Goal: Task Accomplishment & Management: Complete application form

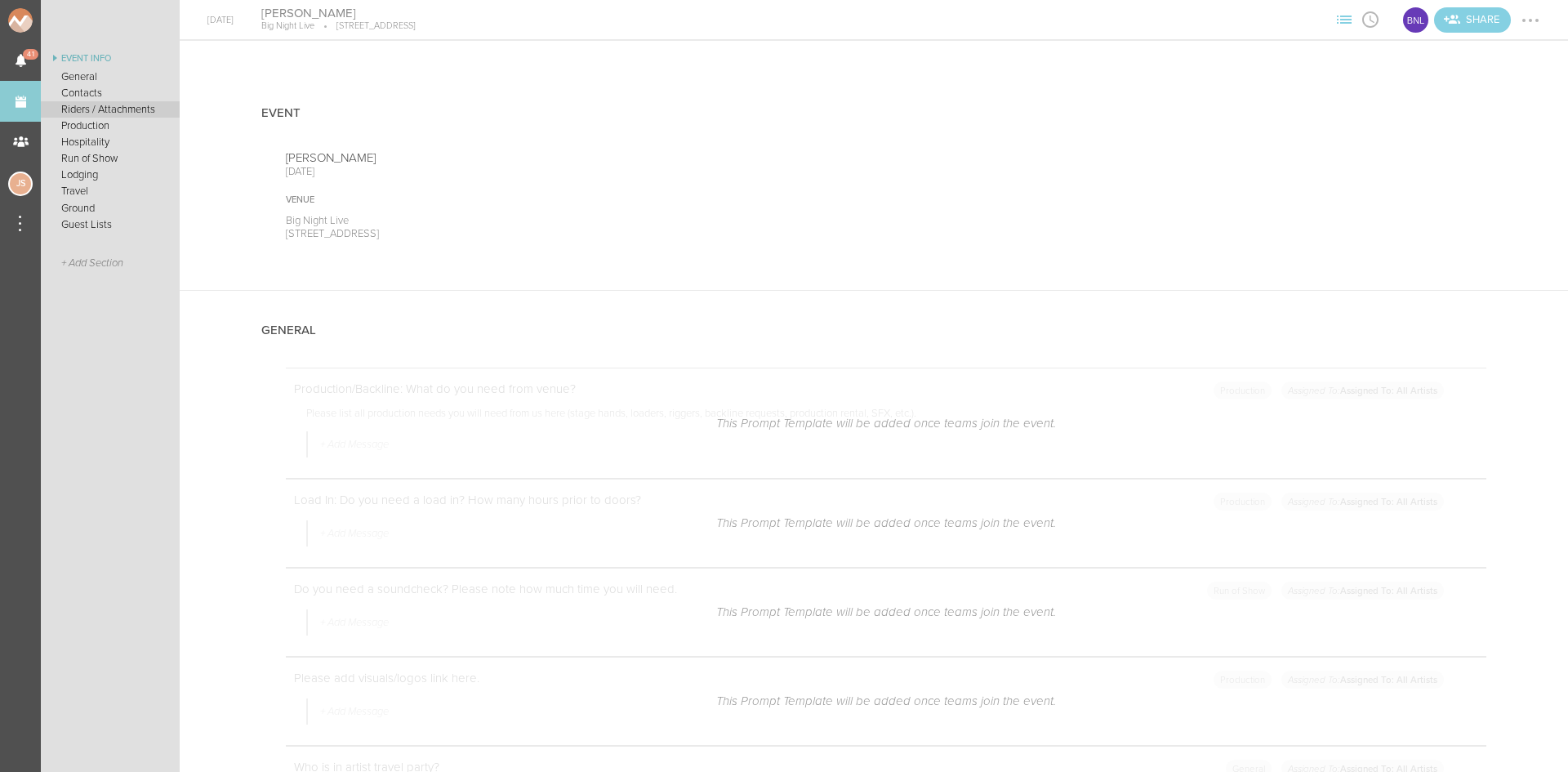
scroll to position [736, 0]
click at [27, 103] on link "Events" at bounding box center [20, 102] width 41 height 41
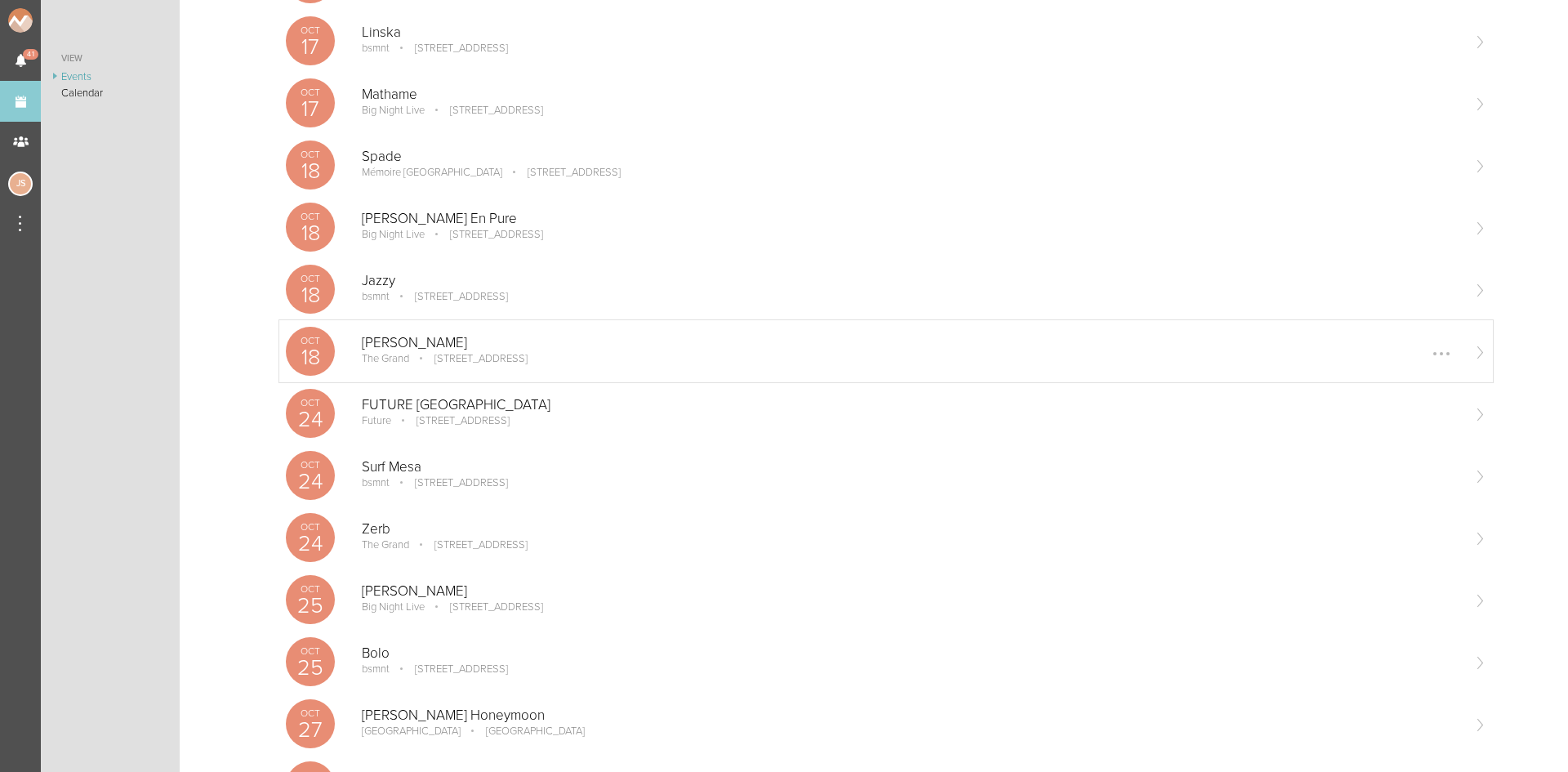
scroll to position [490, 0]
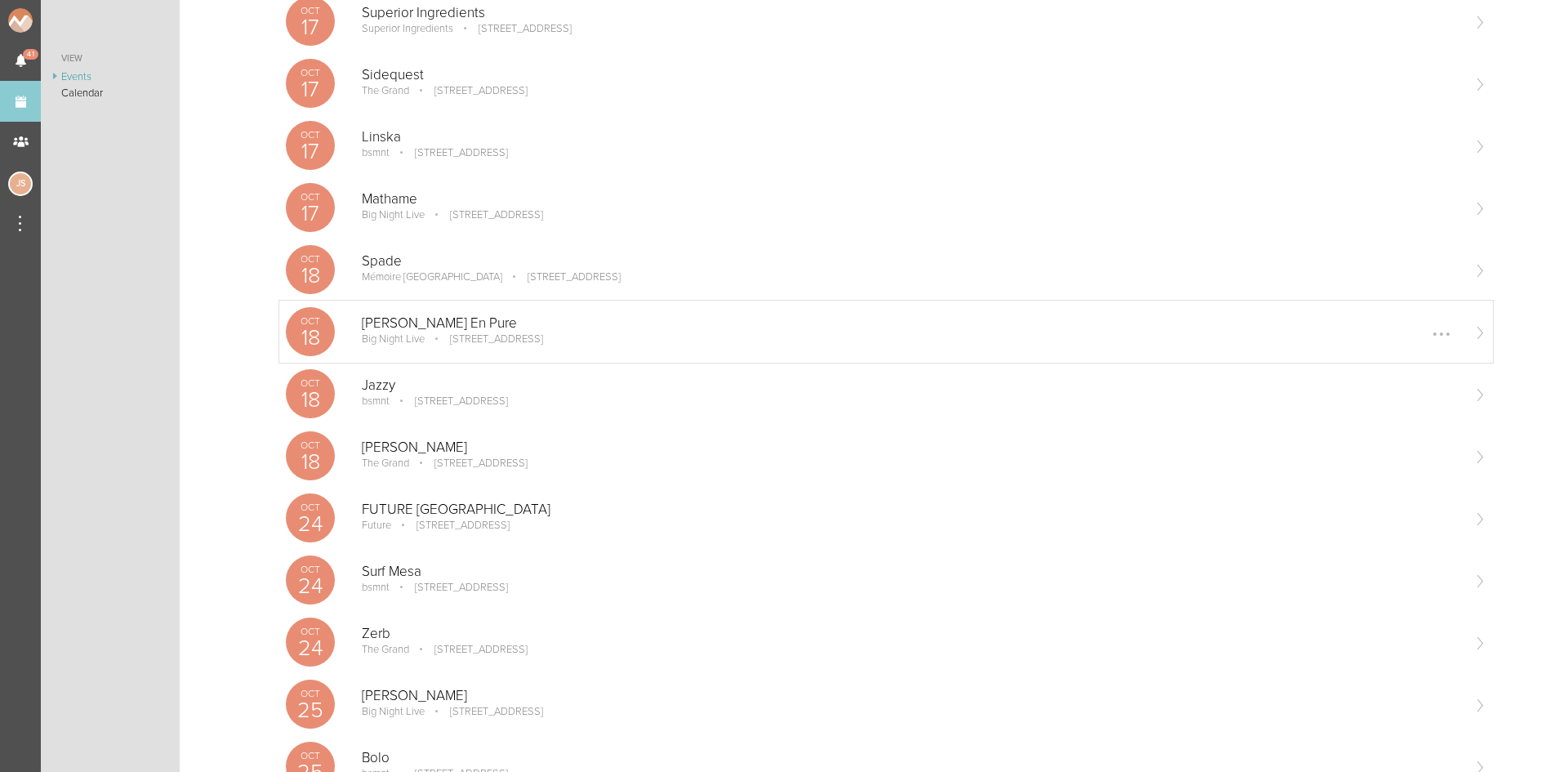
click at [459, 340] on p "[STREET_ADDRESS]" at bounding box center [485, 338] width 116 height 13
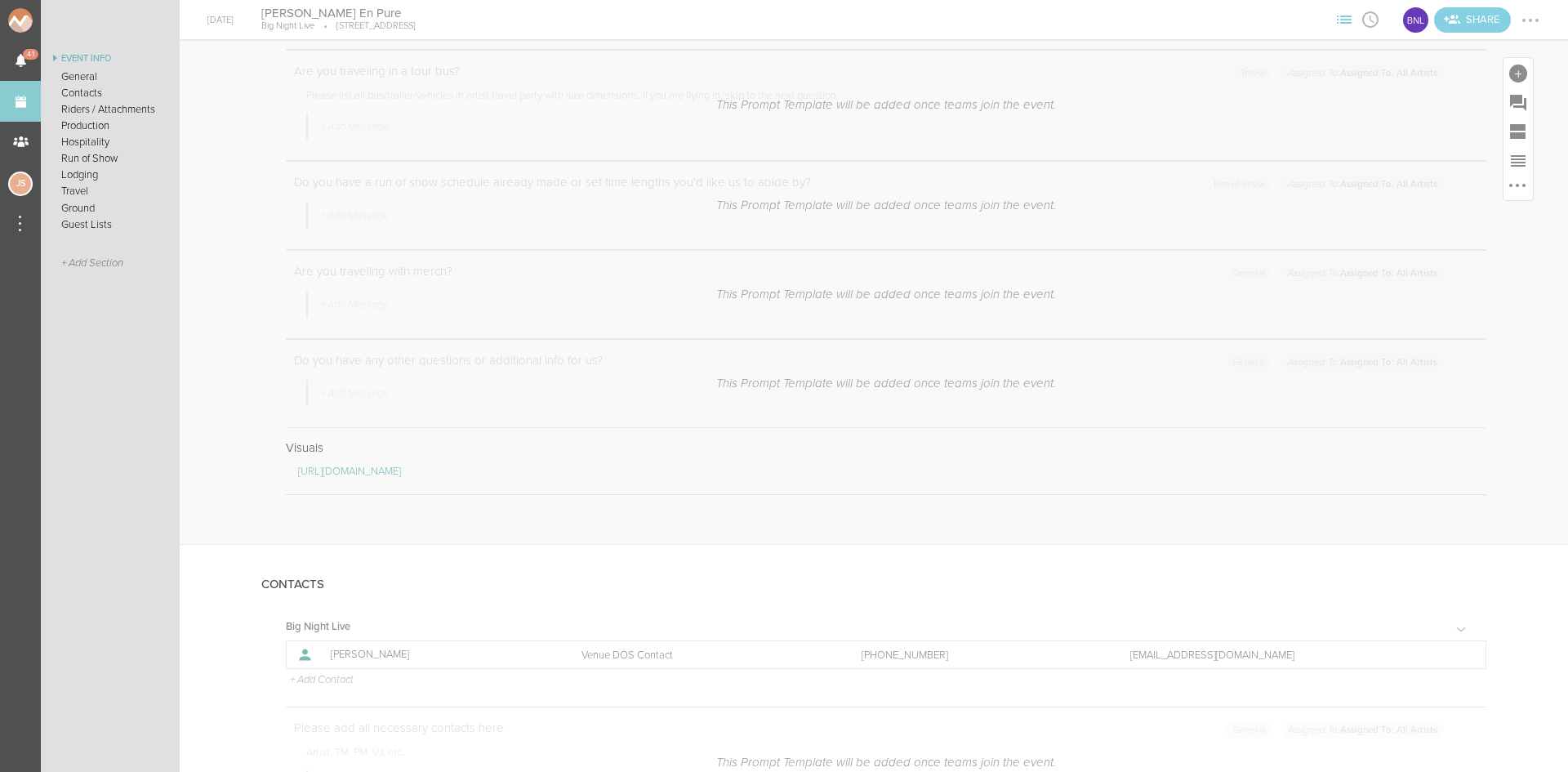
scroll to position [980, 0]
click at [1509, 76] on div at bounding box center [1518, 73] width 18 height 18
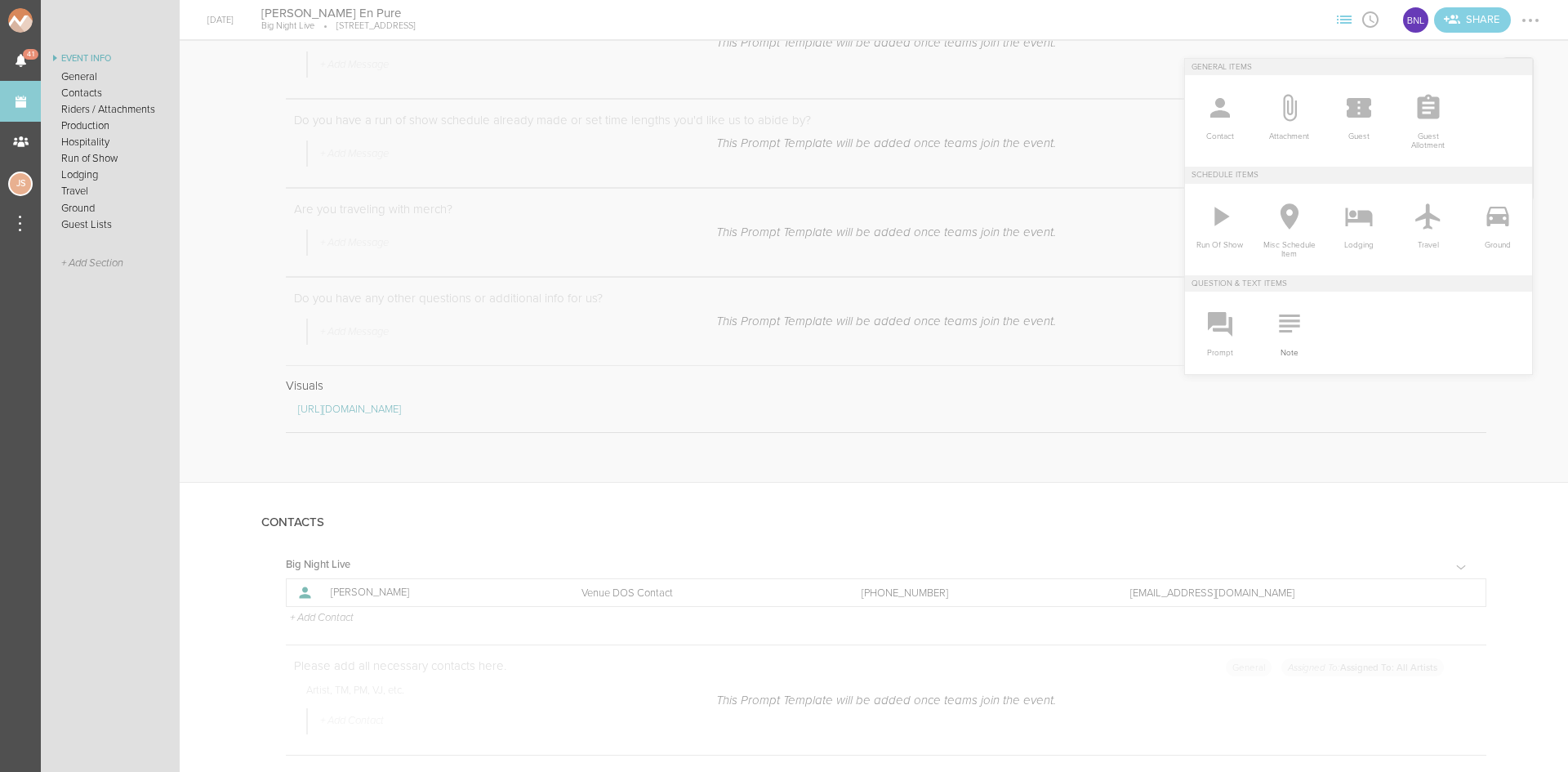
click at [1263, 347] on span "Note" at bounding box center [1289, 349] width 53 height 17
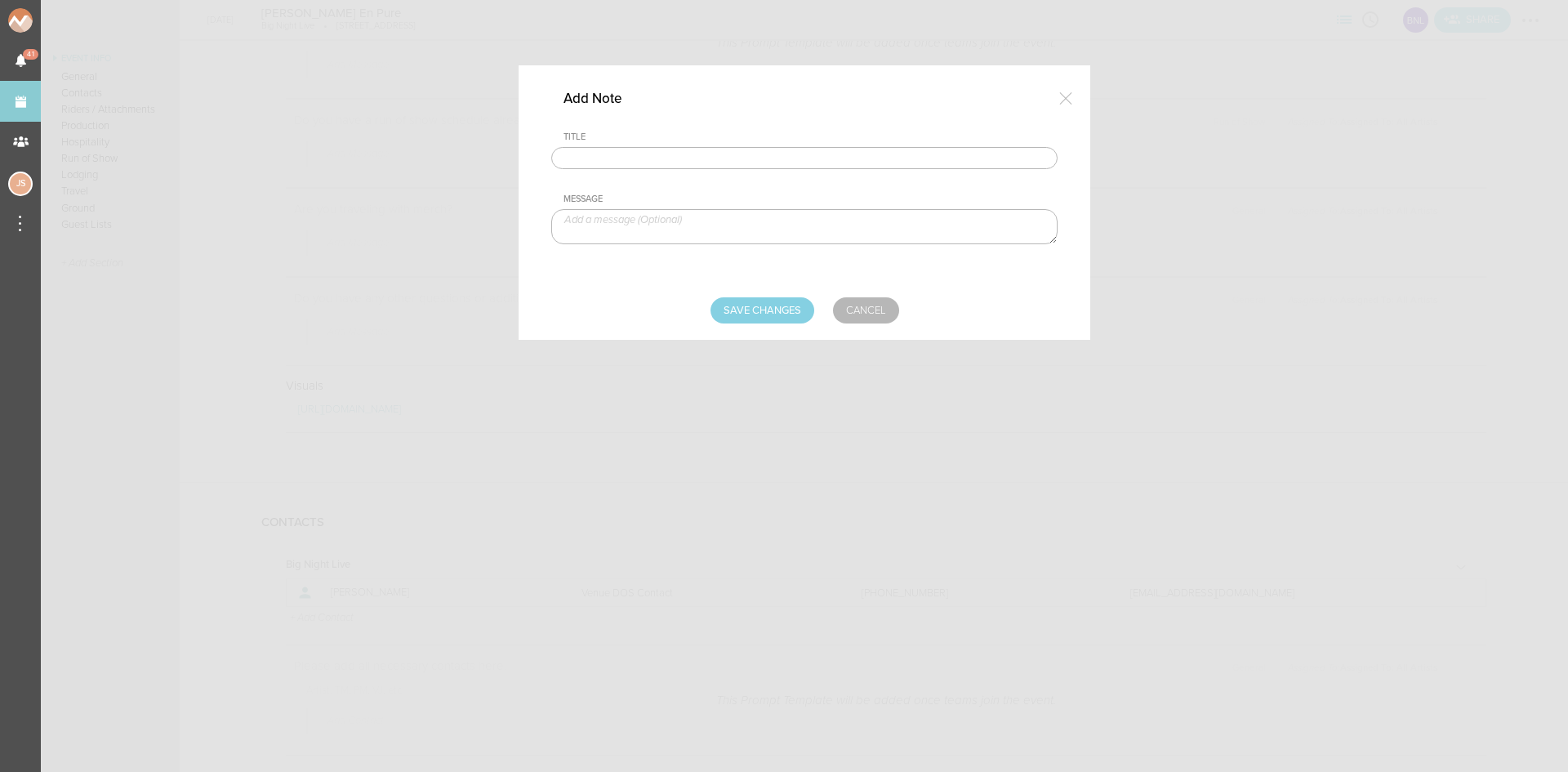
click at [820, 151] on input "text" at bounding box center [804, 159] width 507 height 23
type input "Travel Party"
click at [658, 231] on textarea at bounding box center [804, 227] width 507 height 35
type textarea "Kevin Cornejo - TM Danielle DiLillo - Artist"
click at [750, 313] on input "Save Changes" at bounding box center [762, 311] width 103 height 26
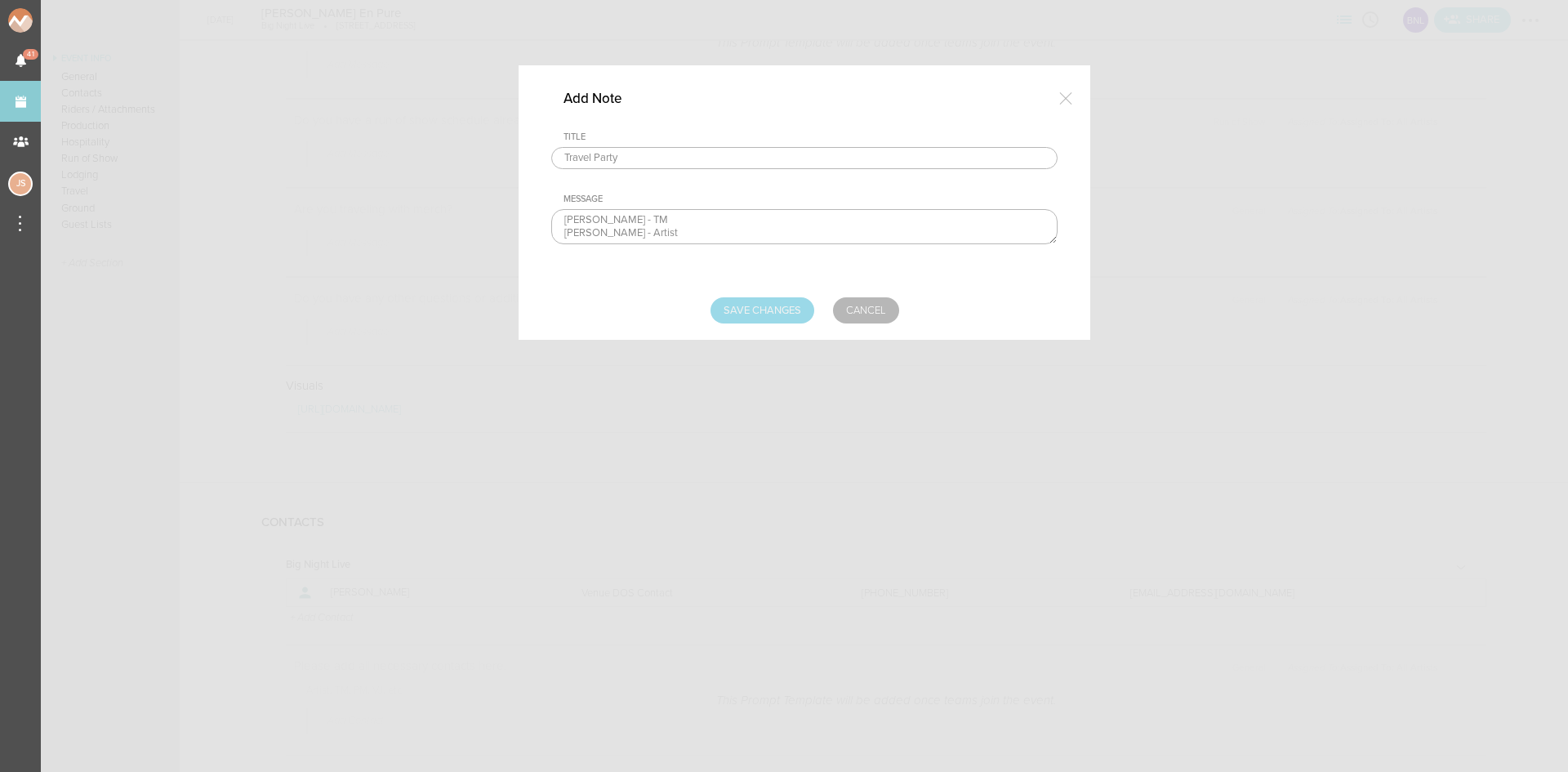
type input "Saving..."
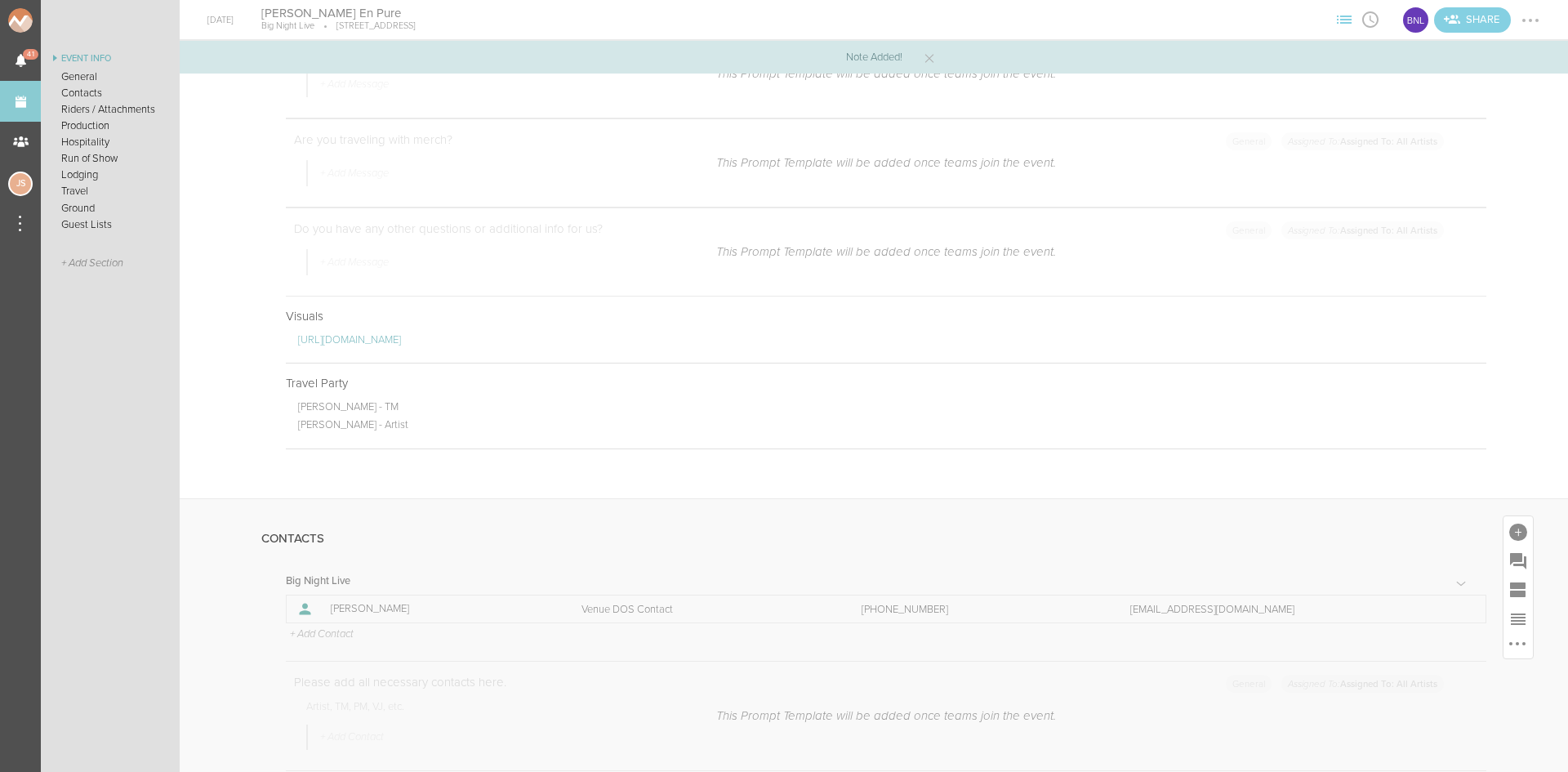
scroll to position [1144, 0]
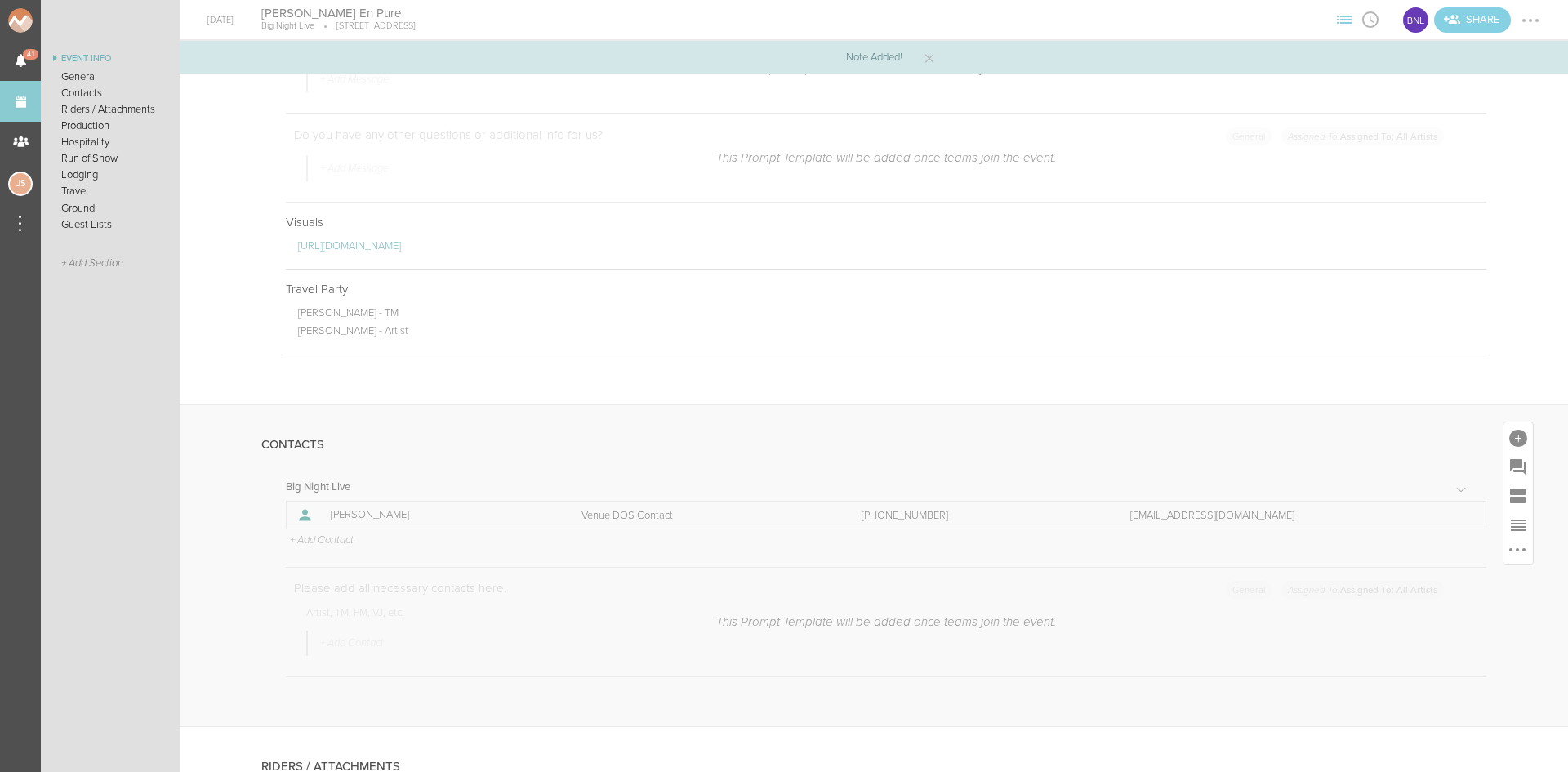
click at [319, 541] on p "+ Add Contact" at bounding box center [321, 541] width 65 height 13
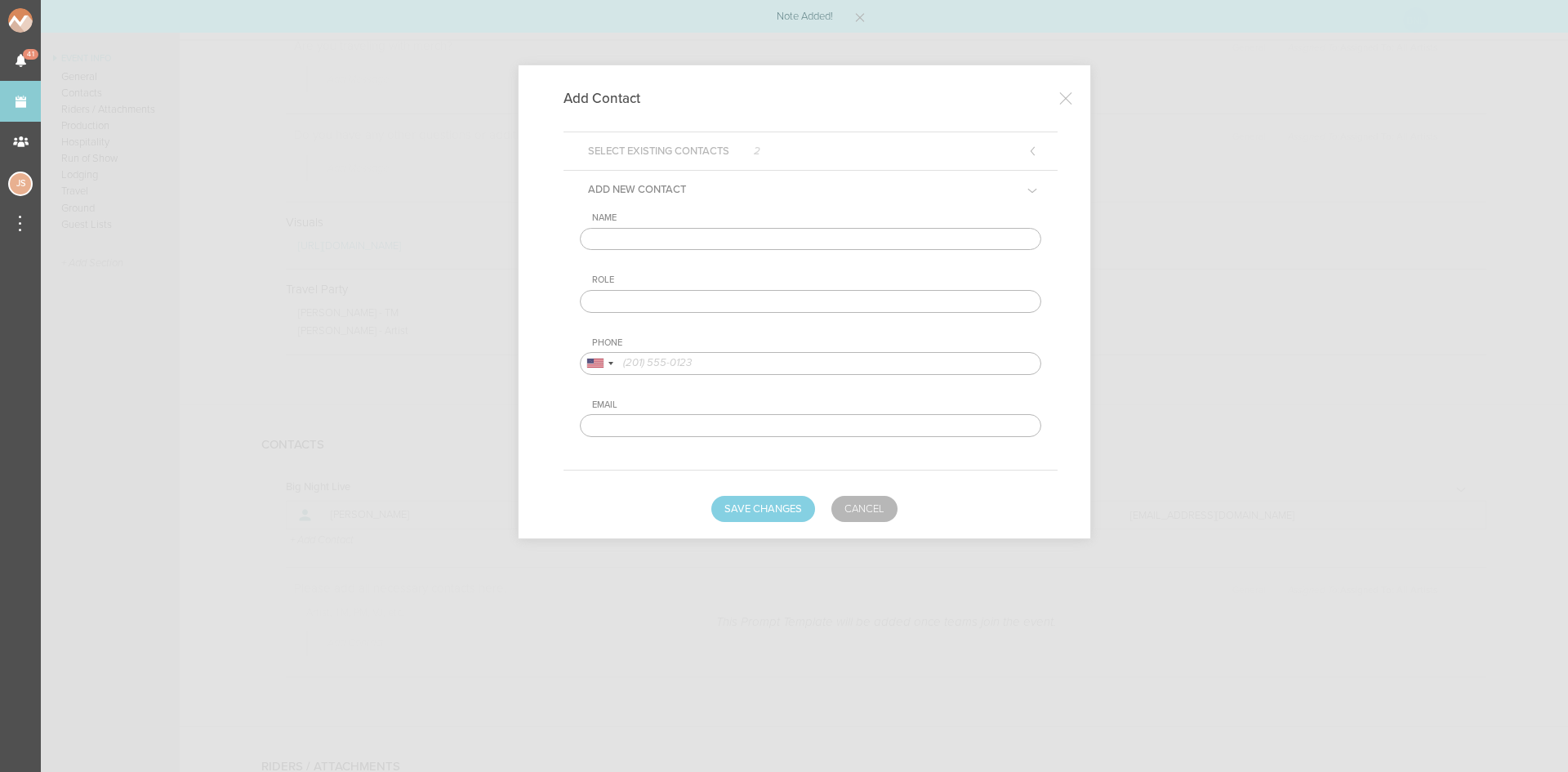
click at [770, 242] on input "text" at bounding box center [810, 239] width 462 height 23
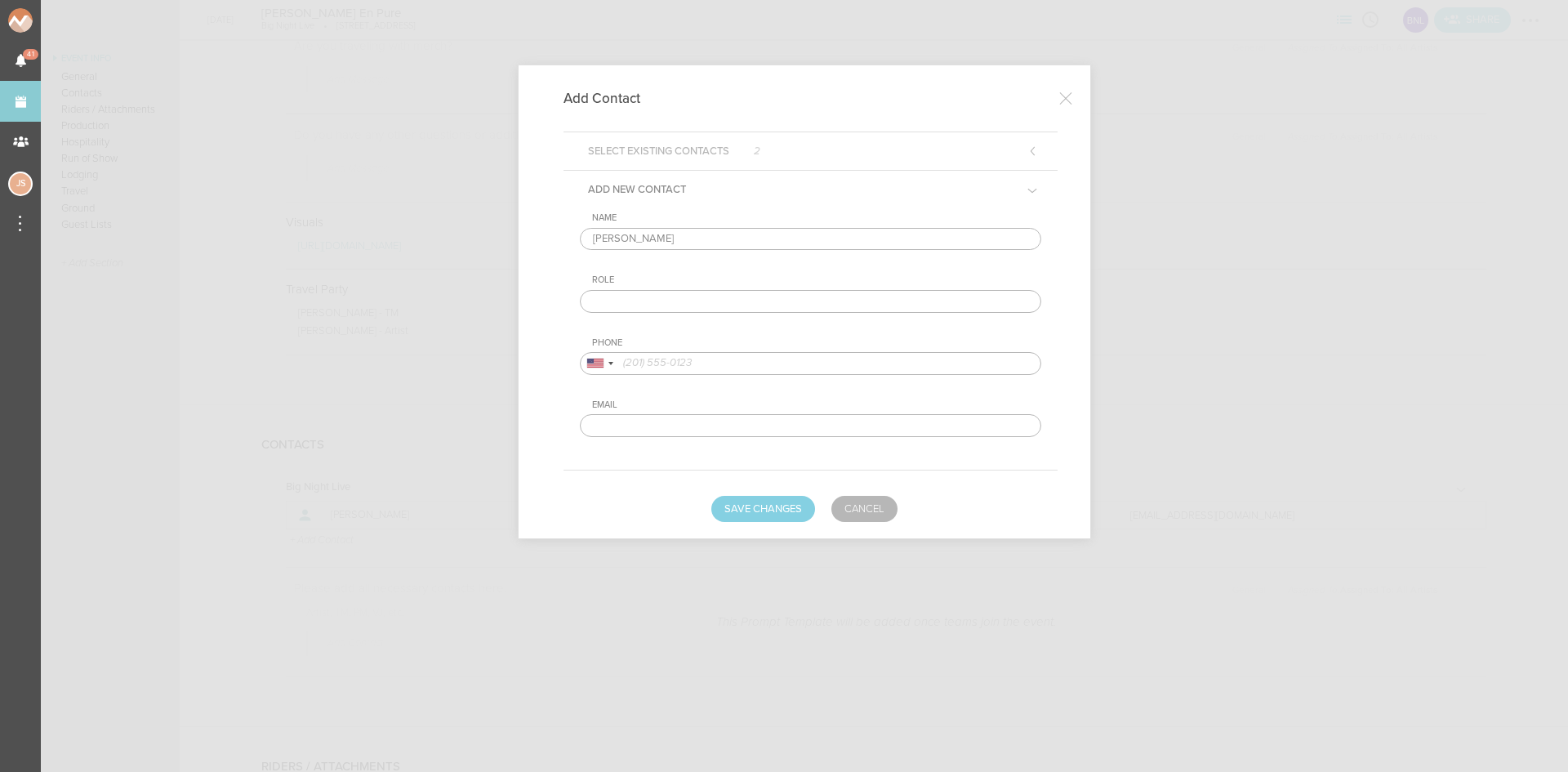
type input "Kevin Cornejo"
click at [718, 299] on input "text" at bounding box center [810, 301] width 462 height 23
type input "Artist DOS Contact"
click at [702, 356] on input "tel" at bounding box center [810, 364] width 462 height 23
paste input "832-607-4651"
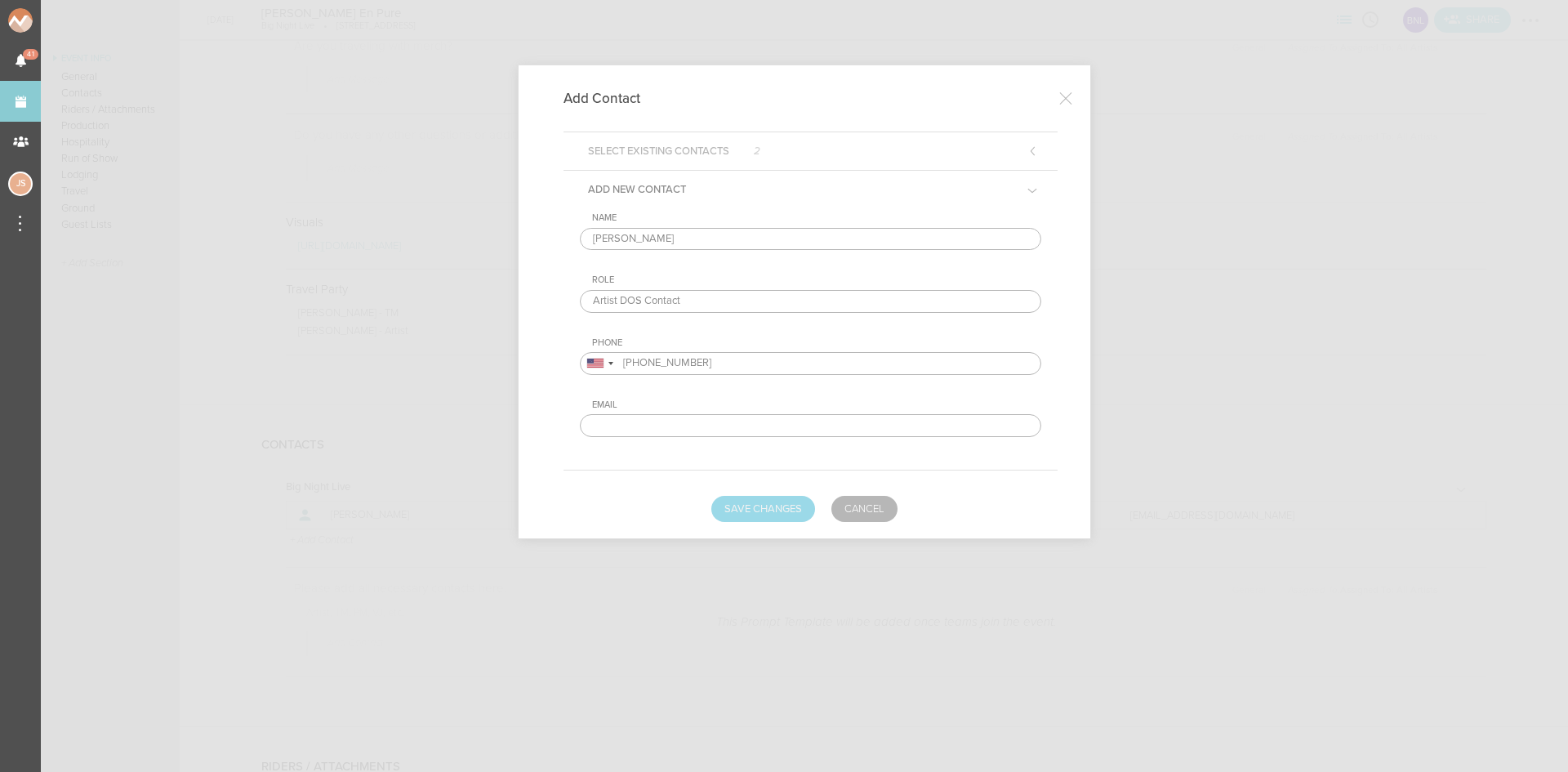
type input "832-607-4651"
click at [773, 507] on button "Save Changes" at bounding box center [763, 509] width 103 height 26
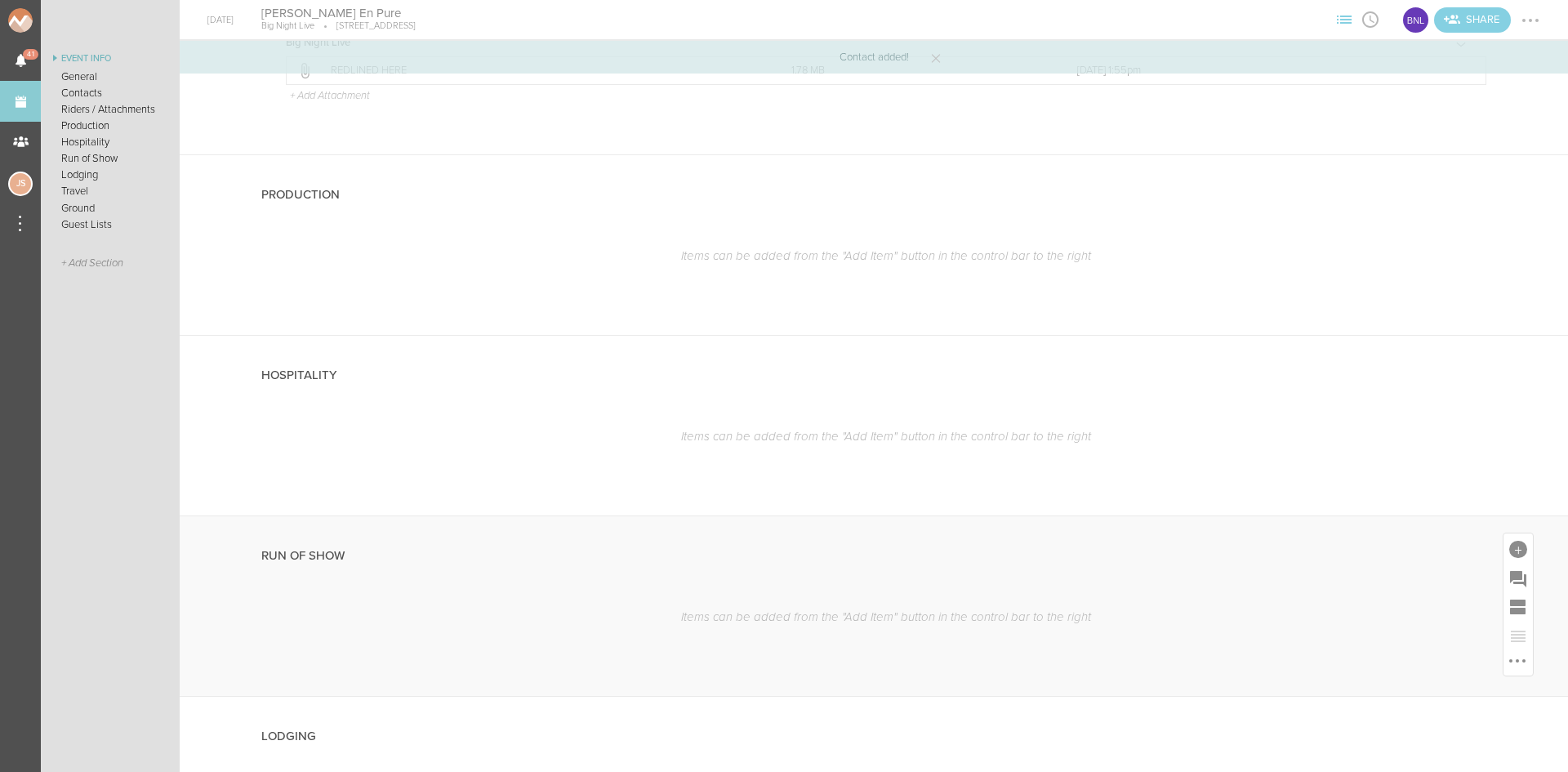
scroll to position [2206, 0]
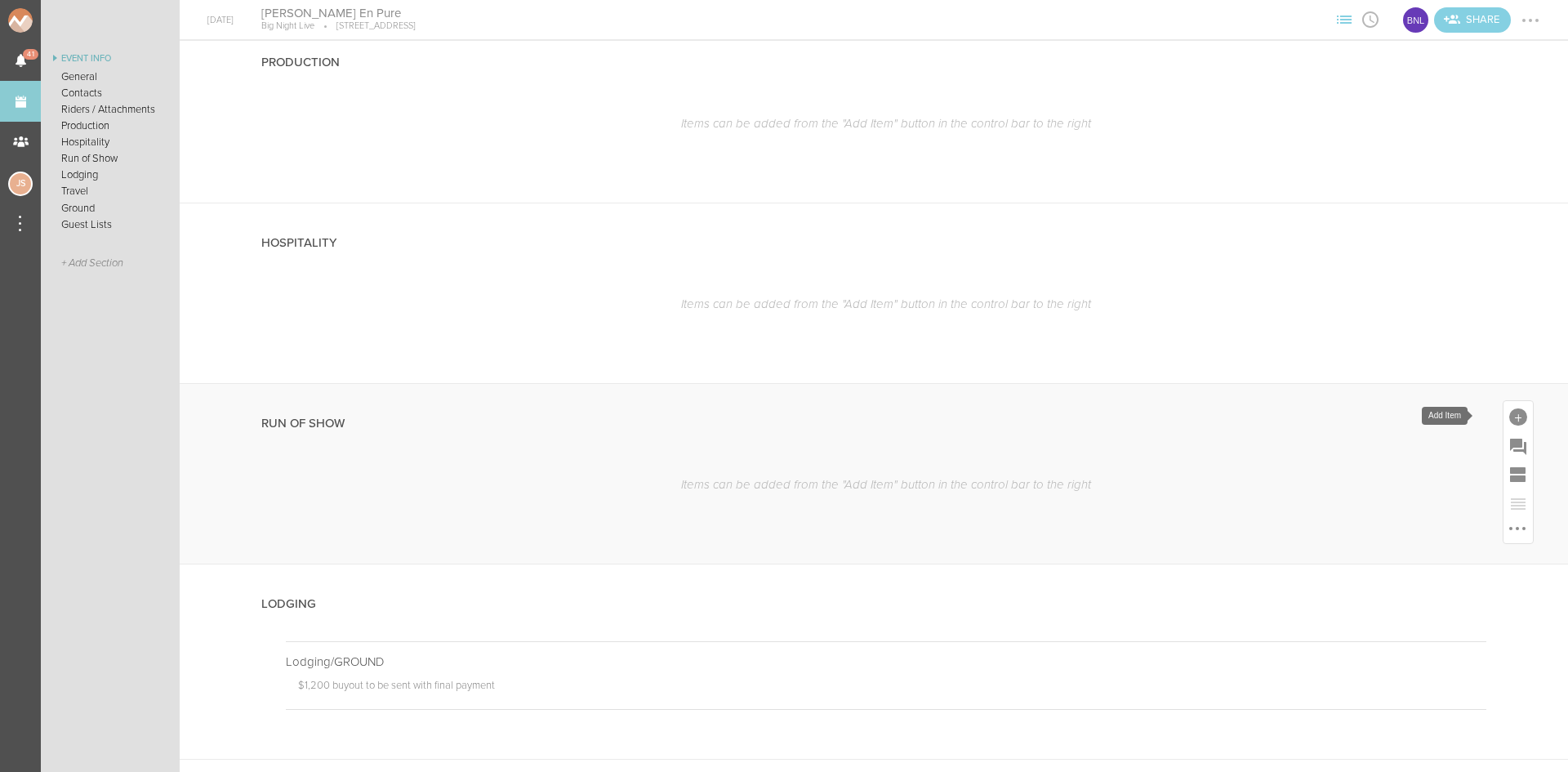
click at [1509, 415] on div at bounding box center [1518, 418] width 18 height 18
click at [1226, 557] on link "Run Of Show" at bounding box center [1219, 568] width 70 height 82
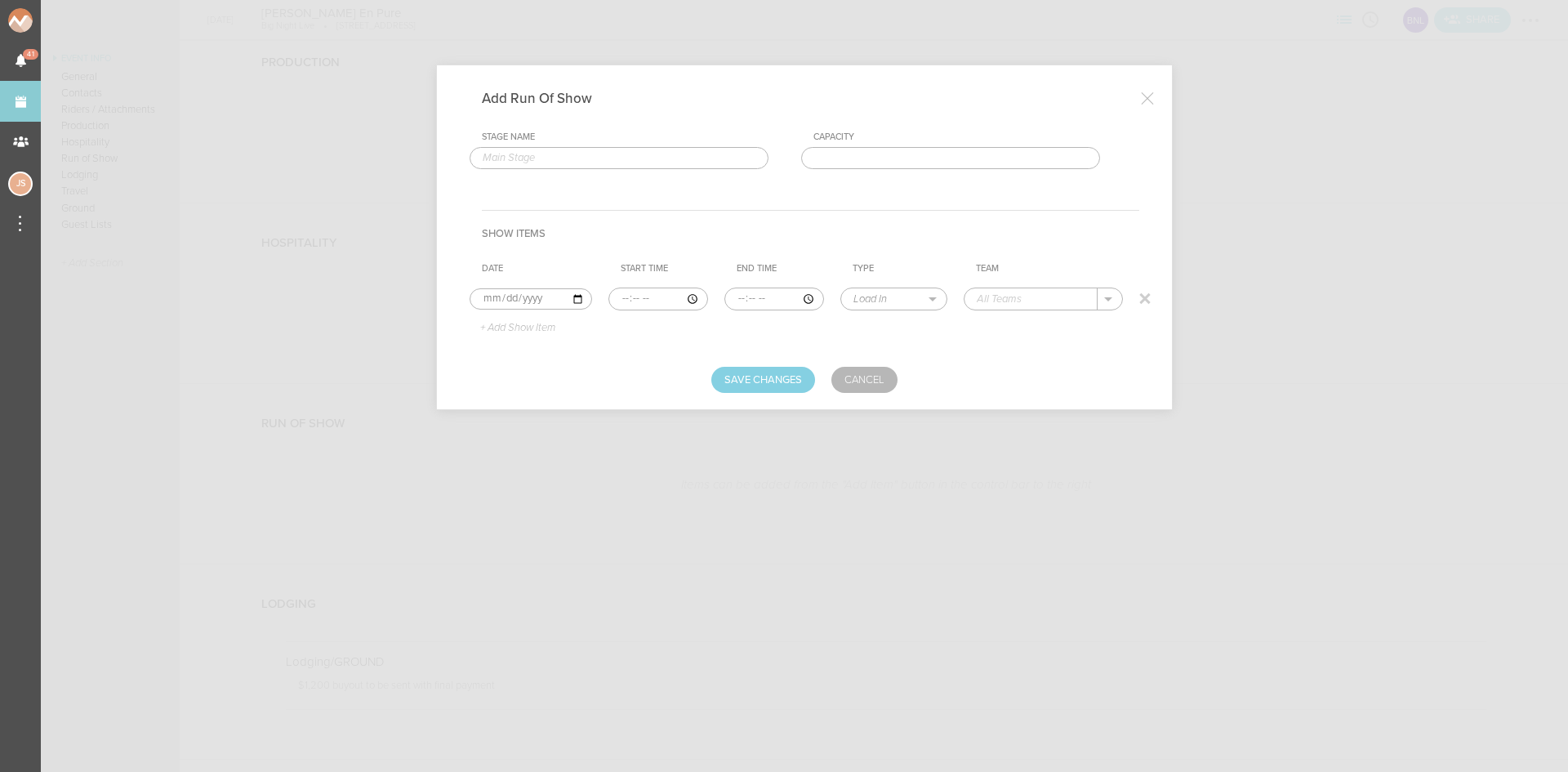
click at [620, 296] on input "time" at bounding box center [658, 299] width 100 height 23
type input "22:30"
select select "Doors"
click at [1044, 321] on p "Big Night Live" at bounding box center [1029, 323] width 71 height 13
type input "Big Night Live"
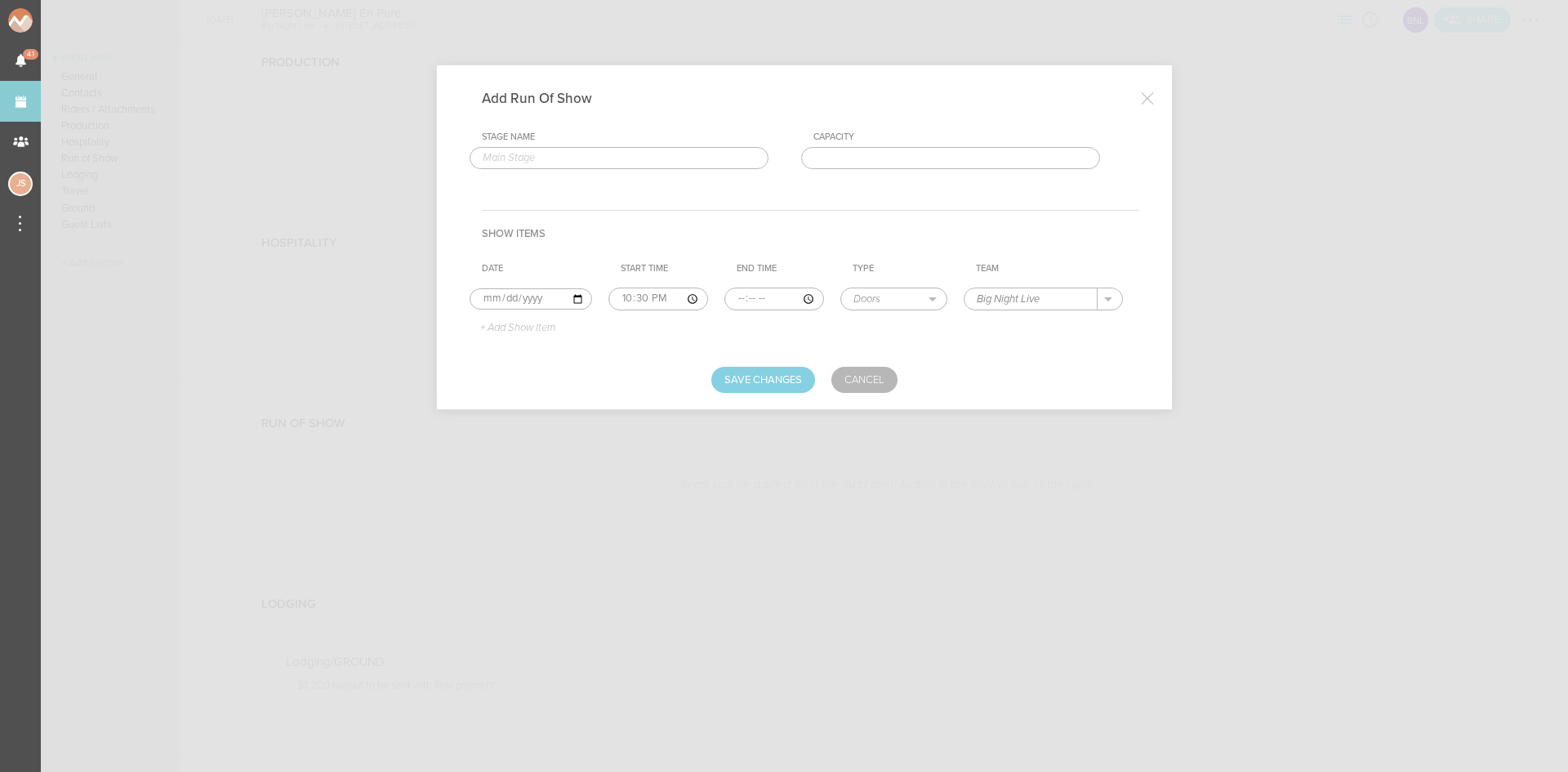
click at [543, 323] on p "+ Add Show Item" at bounding box center [511, 328] width 87 height 13
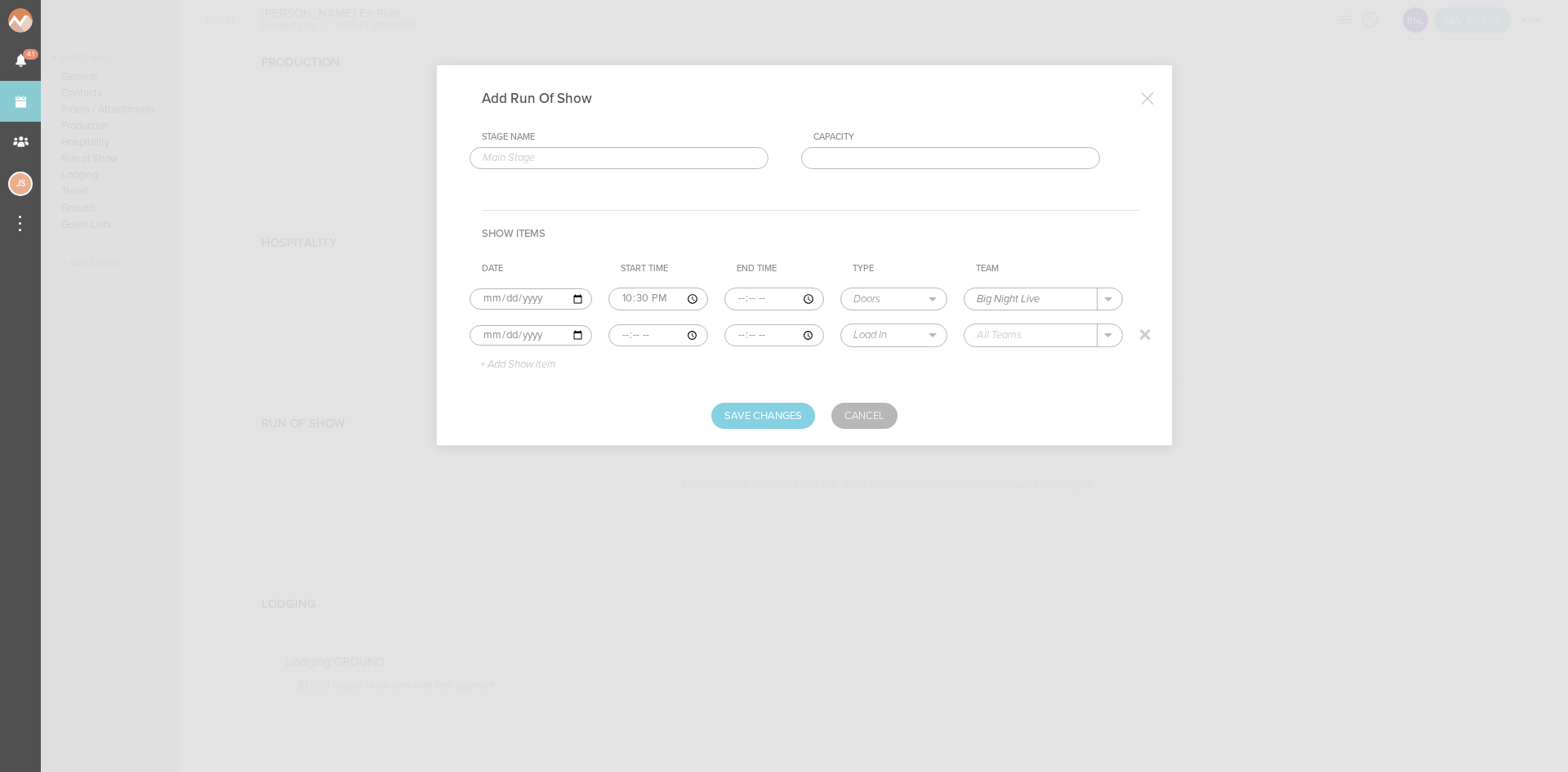
click at [625, 340] on input "time" at bounding box center [658, 336] width 100 height 23
type input "22:30"
click at [737, 336] on input "time" at bounding box center [773, 336] width 100 height 23
type input "23:30"
select select "Set Time"
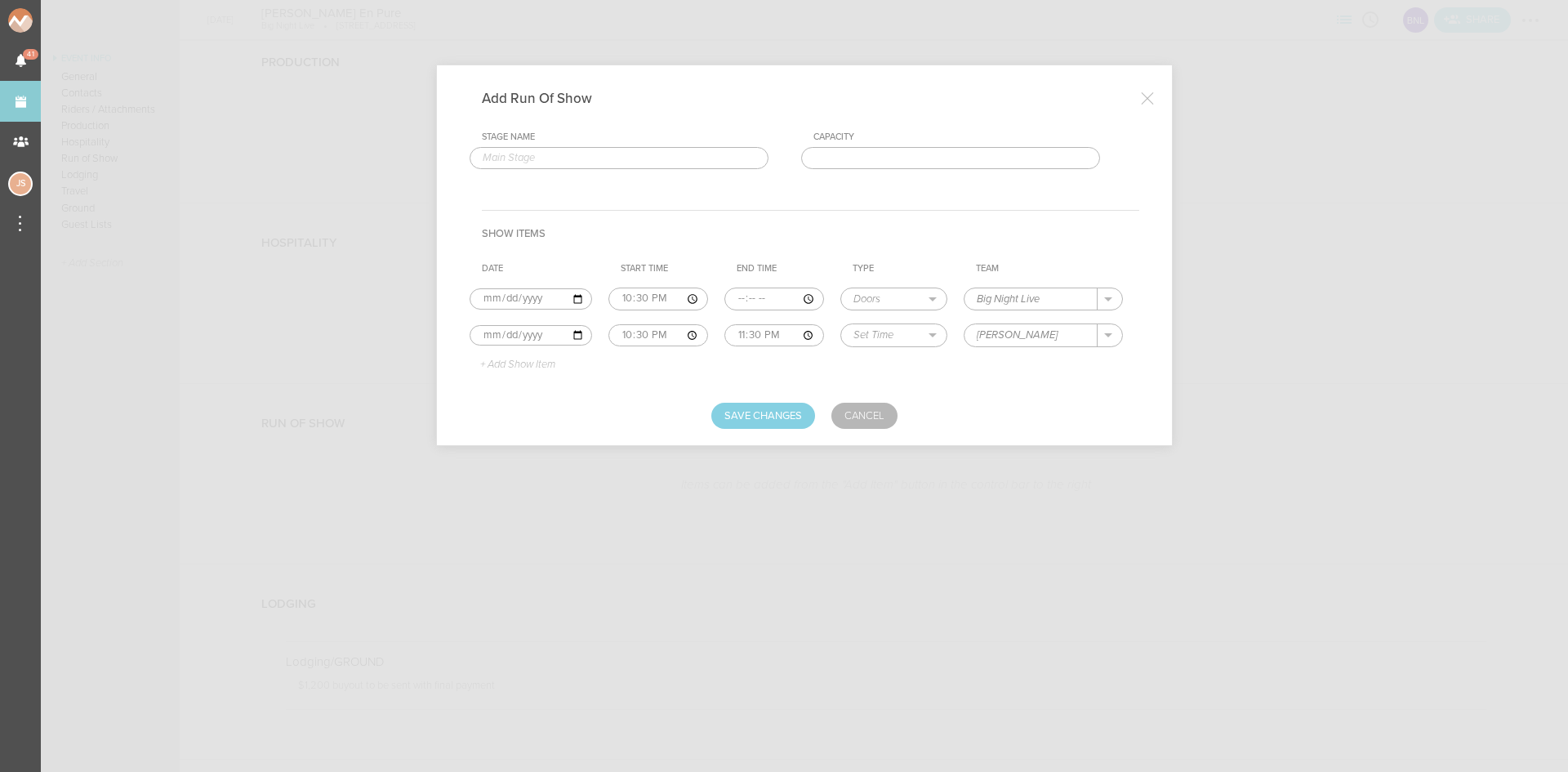
type input "Fleury"
click at [542, 362] on p "+ Add Show Item" at bounding box center [511, 365] width 87 height 13
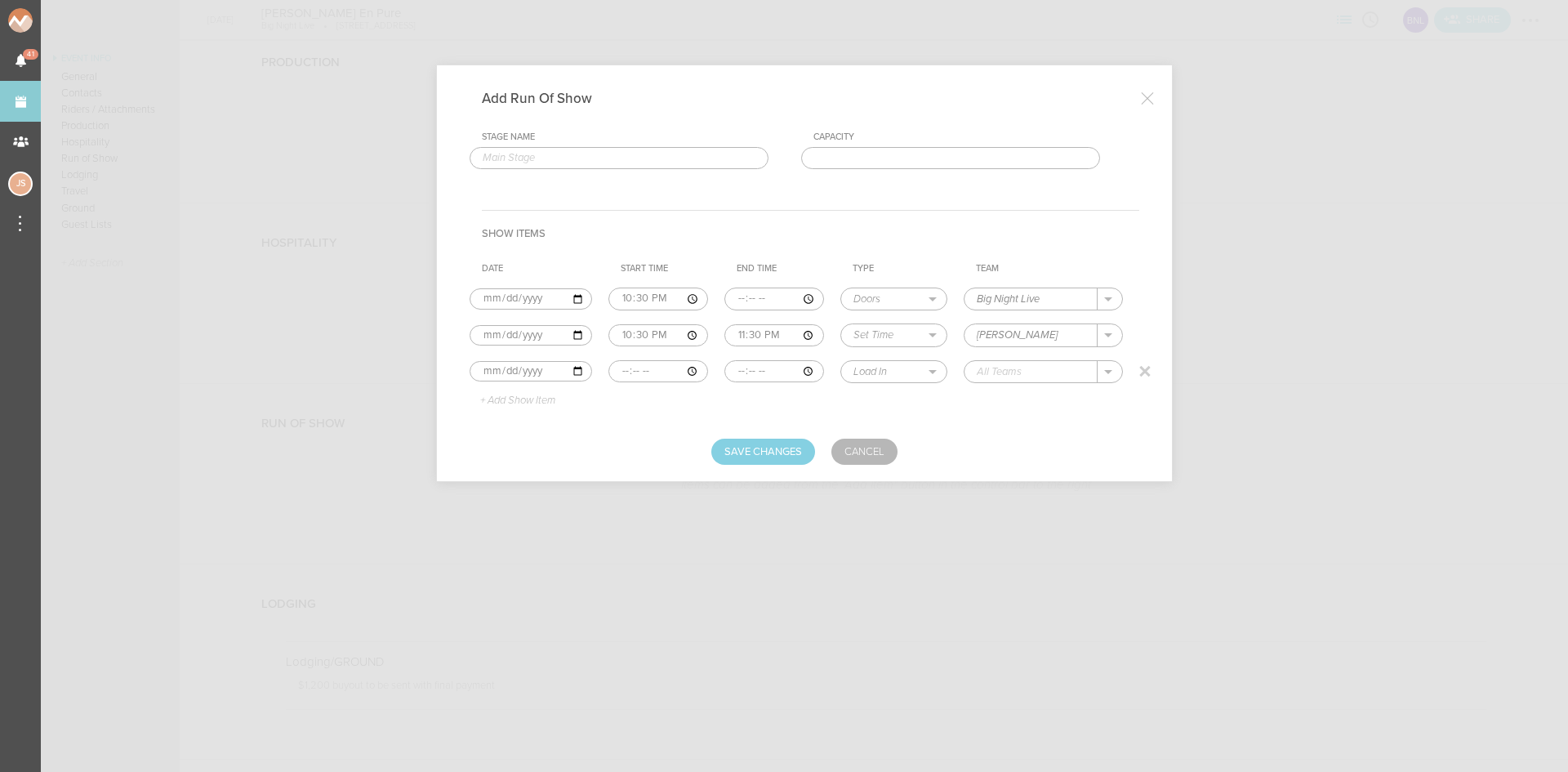
click at [618, 374] on input "time" at bounding box center [658, 372] width 100 height 23
type input "23:30"
type input "00:30"
drag, startPoint x: 877, startPoint y: 369, endPoint x: 887, endPoint y: 380, distance: 14.9
click at [877, 369] on select "Load In Soundcheck Line Check Programming Doors Set Time Changeover Curfew Load…" at bounding box center [893, 372] width 105 height 21
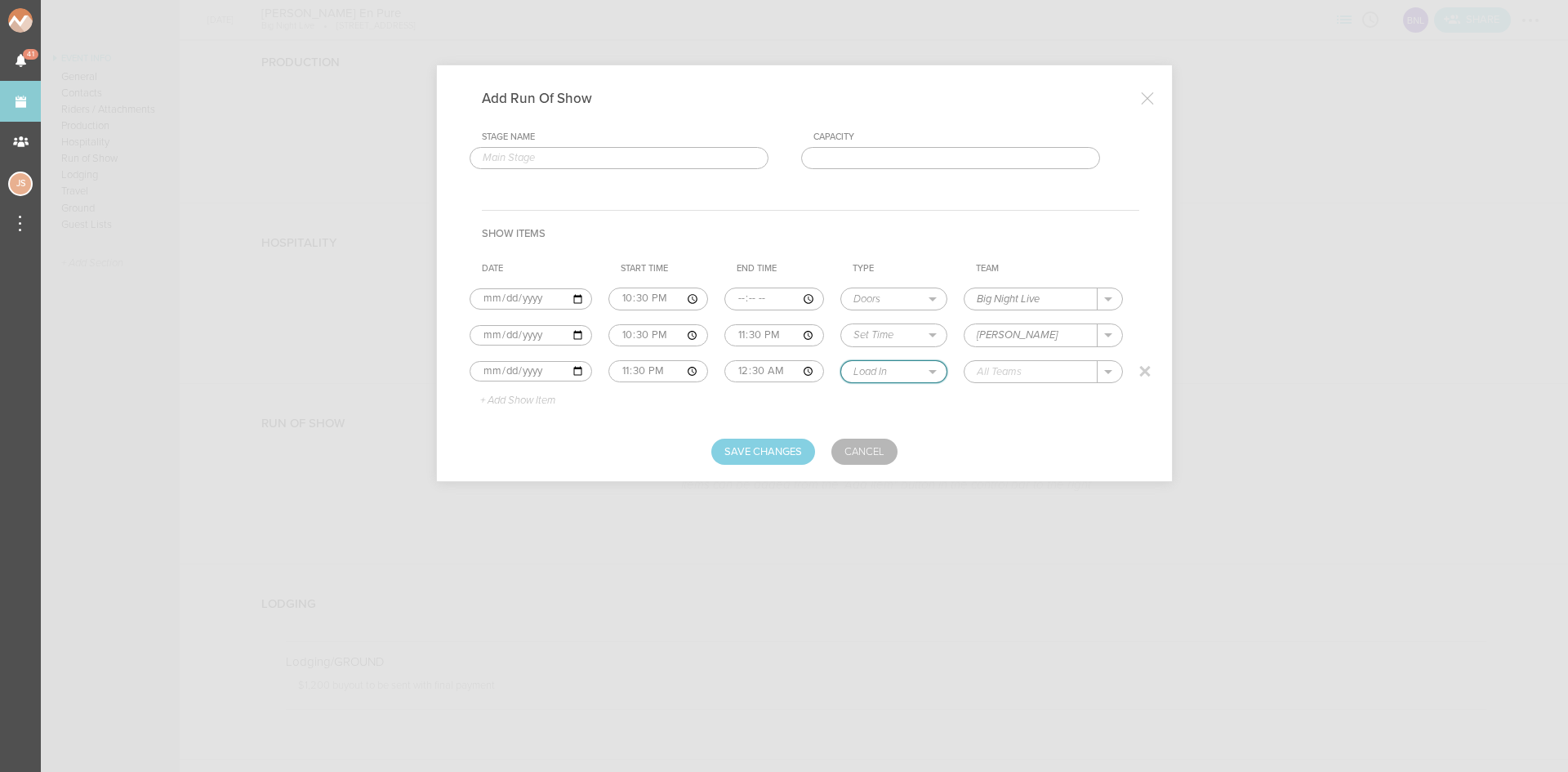
select select "Set Time"
click at [841, 361] on select "Load In Soundcheck Line Check Programming Doors Set Time Changeover Curfew Load…" at bounding box center [893, 372] width 105 height 21
click at [1007, 368] on input "text" at bounding box center [1030, 372] width 133 height 21
type input "Nora En Pure"
click at [525, 400] on p "+ Add Show Item" at bounding box center [511, 401] width 87 height 13
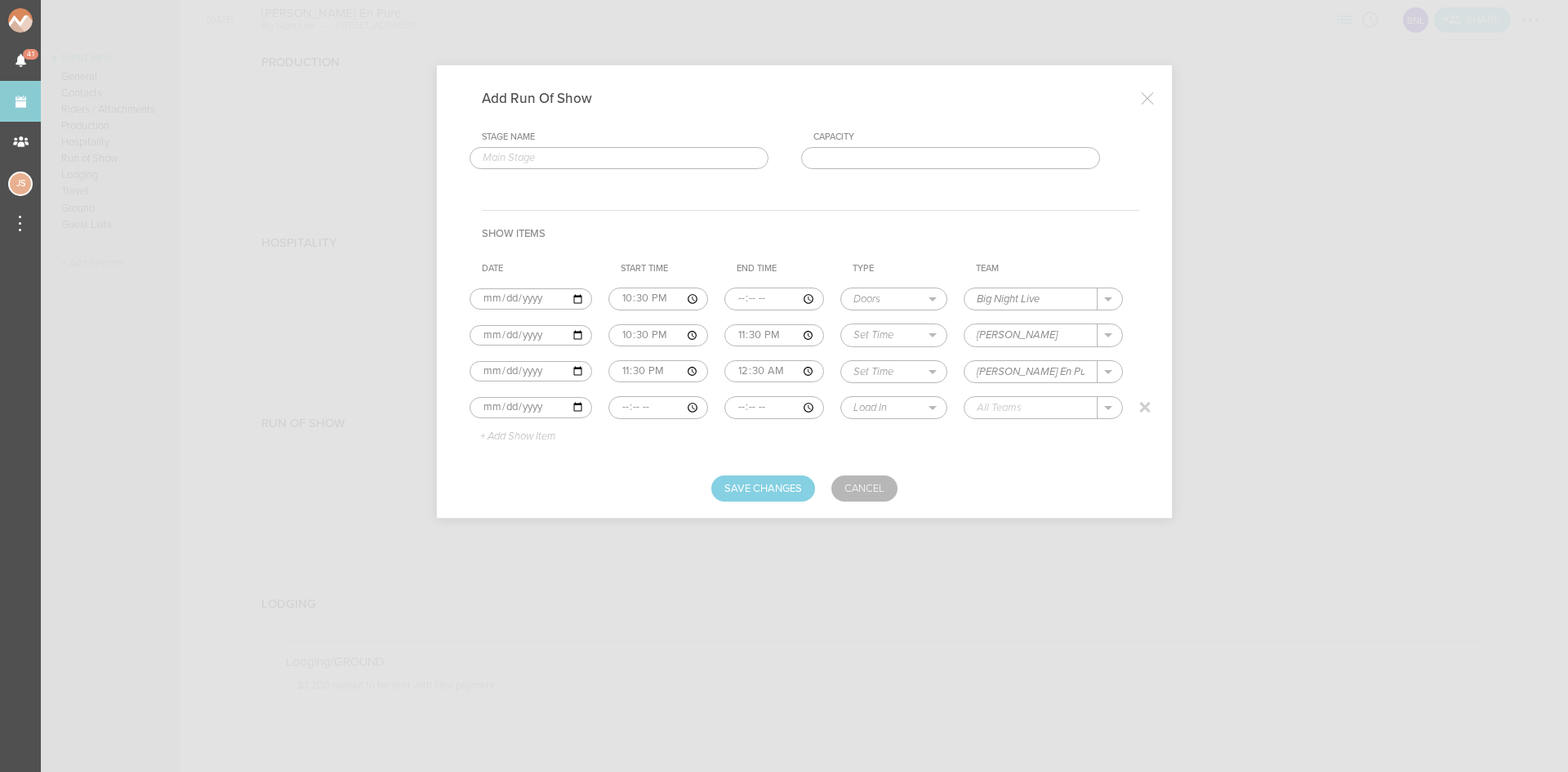
click at [616, 408] on input "time" at bounding box center [658, 408] width 100 height 23
type input "00:30"
type input "02:00"
select select "Set Time"
type input "Nora En Pure"
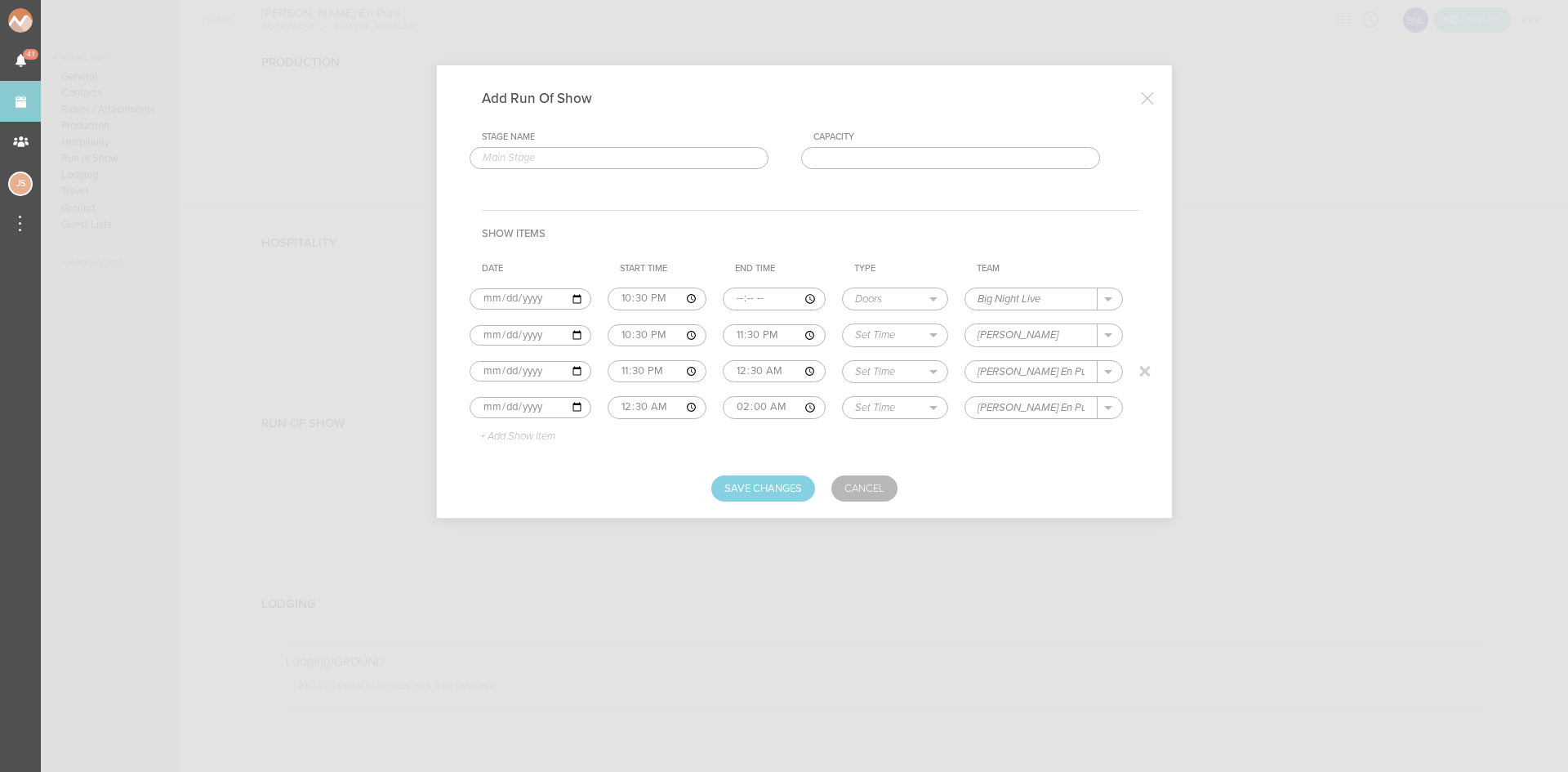
drag, startPoint x: 1052, startPoint y: 370, endPoint x: 854, endPoint y: 368, distance: 198.0
click at [854, 368] on tr "2025-10-18 23:30 00:30 Load In Soundcheck Line Check Programming Doors Set Time…" at bounding box center [804, 372] width 670 height 36
type input "VO"
click at [524, 435] on p "+ Add Show Item" at bounding box center [511, 436] width 87 height 13
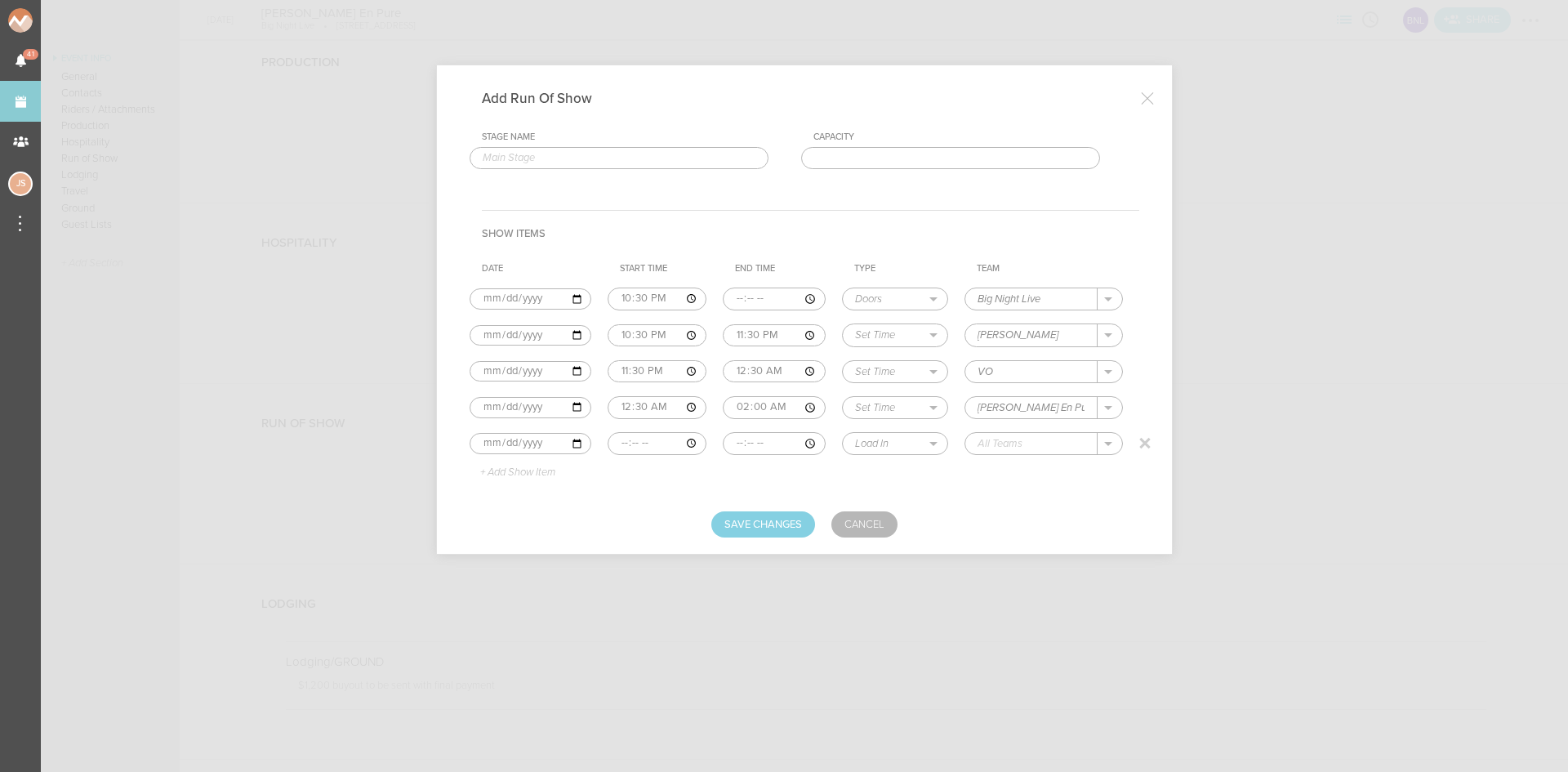
click at [619, 443] on input "time" at bounding box center [657, 443] width 99 height 23
type input "02:00"
click at [904, 441] on select "Load In Soundcheck Line Check Programming Doors Set Time Changeover Curfew Load…" at bounding box center [895, 443] width 103 height 21
click at [844, 433] on select "Load In Soundcheck Line Check Programming Doors Set Time Changeover Curfew Load…" at bounding box center [895, 443] width 103 height 21
drag, startPoint x: 893, startPoint y: 440, endPoint x: 898, endPoint y: 452, distance: 13.0
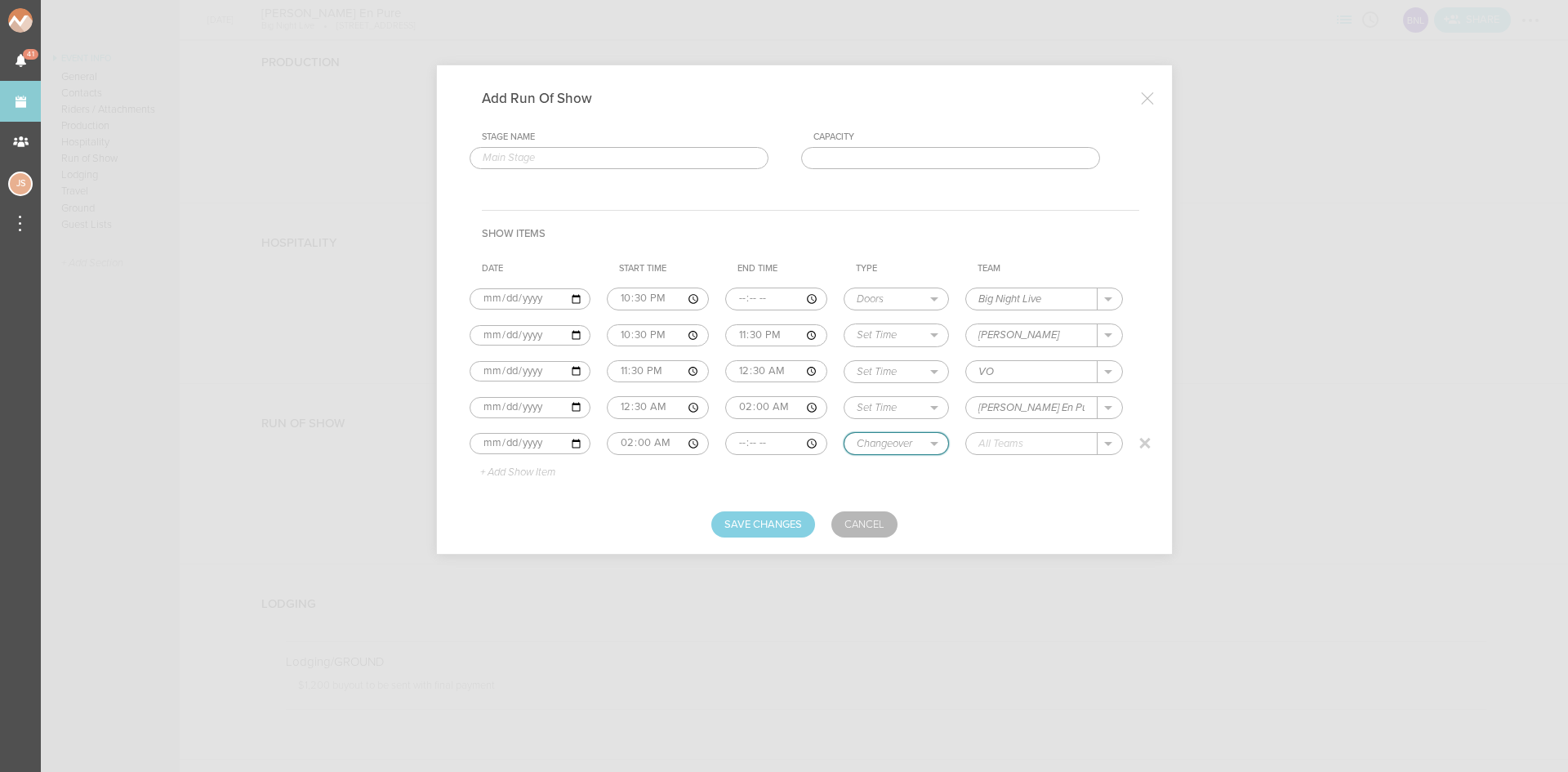
click at [893, 440] on select "Load In Soundcheck Line Check Programming Doors Set Time Changeover Curfew Load…" at bounding box center [895, 443] width 103 height 21
select select "Curfew"
click at [844, 433] on select "Load In Soundcheck Line Check Programming Doors Set Time Changeover Curfew Load…" at bounding box center [895, 443] width 103 height 21
click at [972, 445] on input "text" at bounding box center [1031, 443] width 132 height 21
click at [1002, 474] on p "Big Night Live" at bounding box center [1030, 468] width 71 height 13
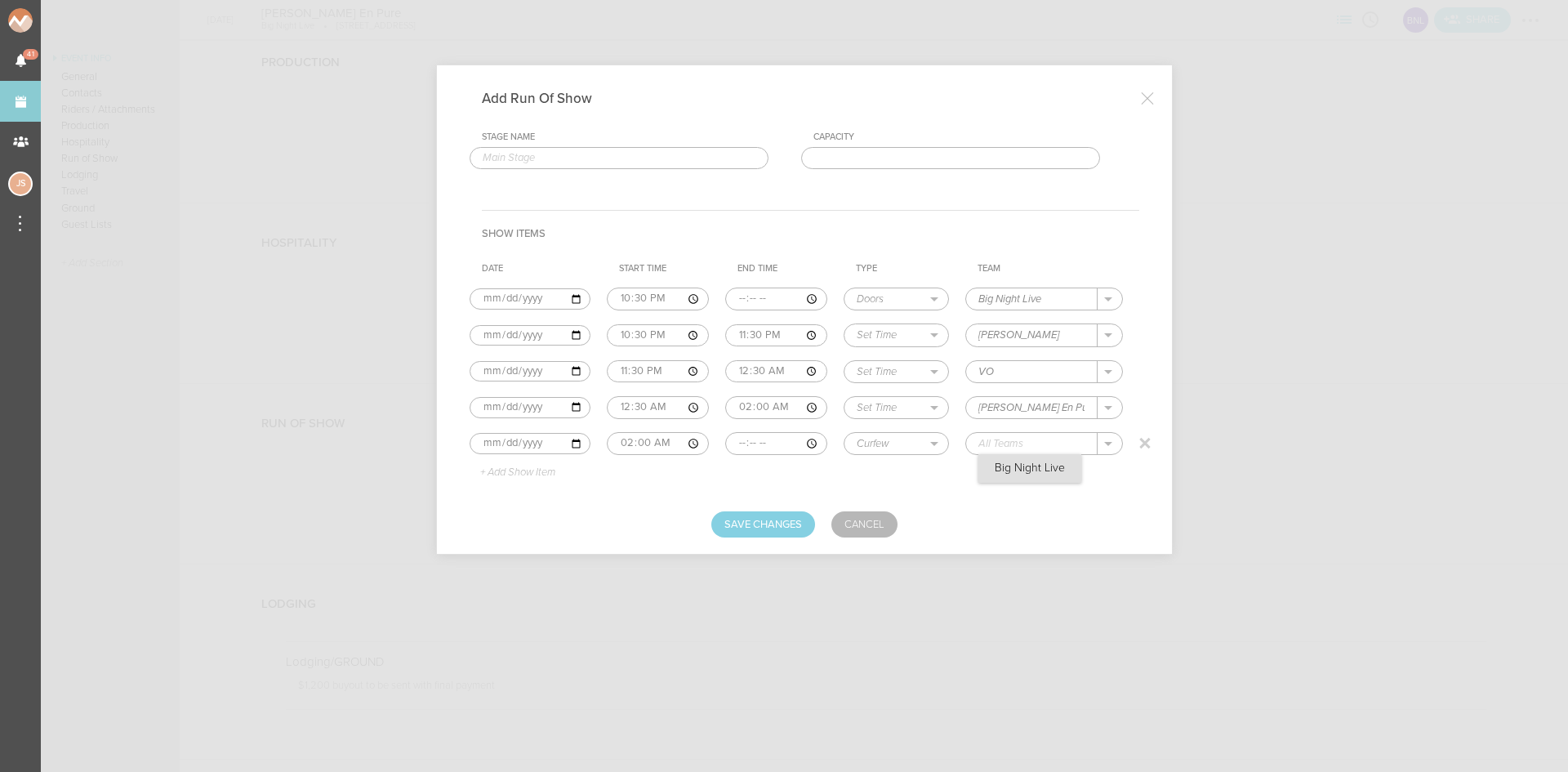
type input "Big Night Live"
click at [788, 518] on button "Save Changes" at bounding box center [763, 525] width 103 height 26
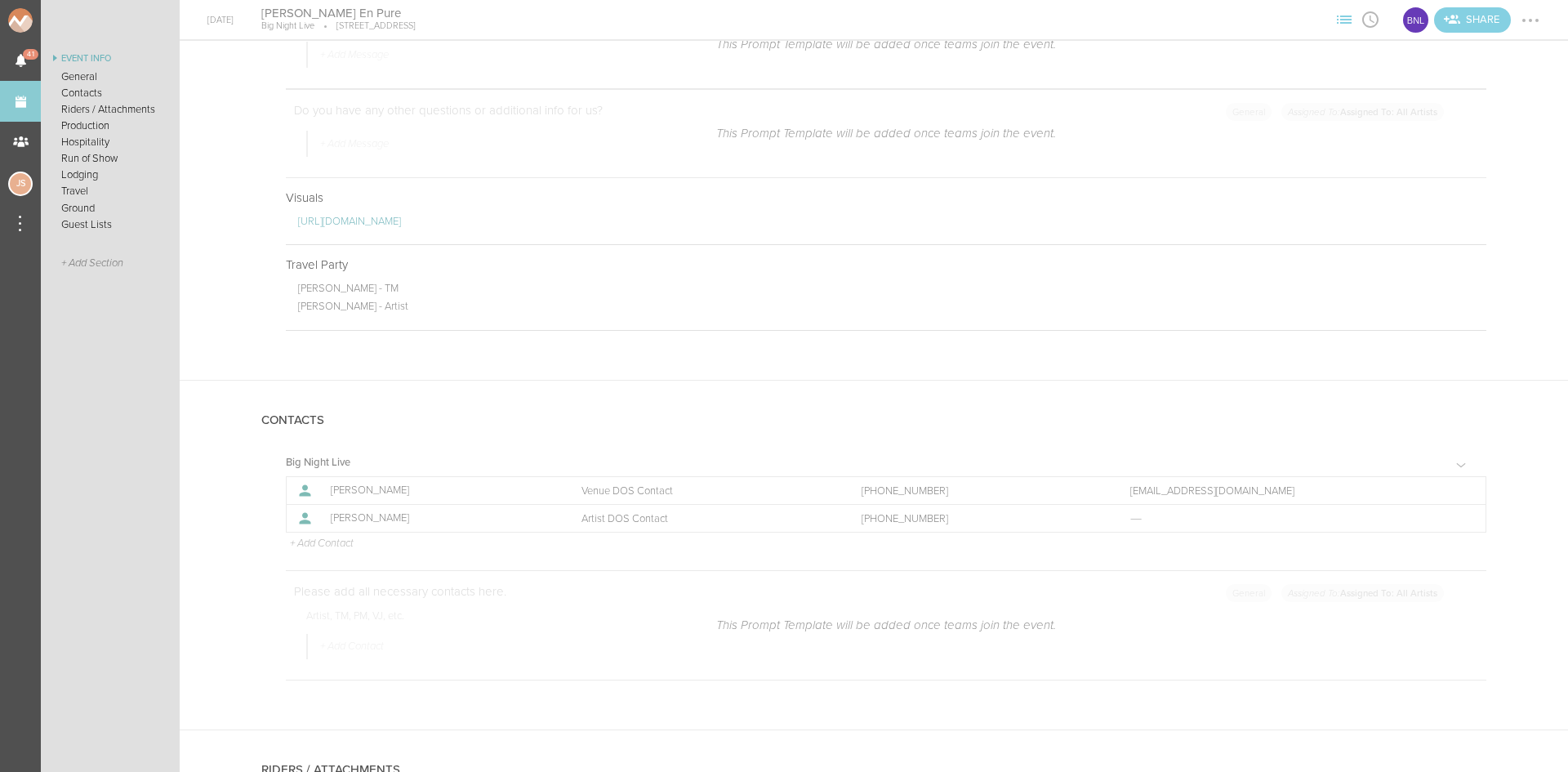
scroll to position [1063, 0]
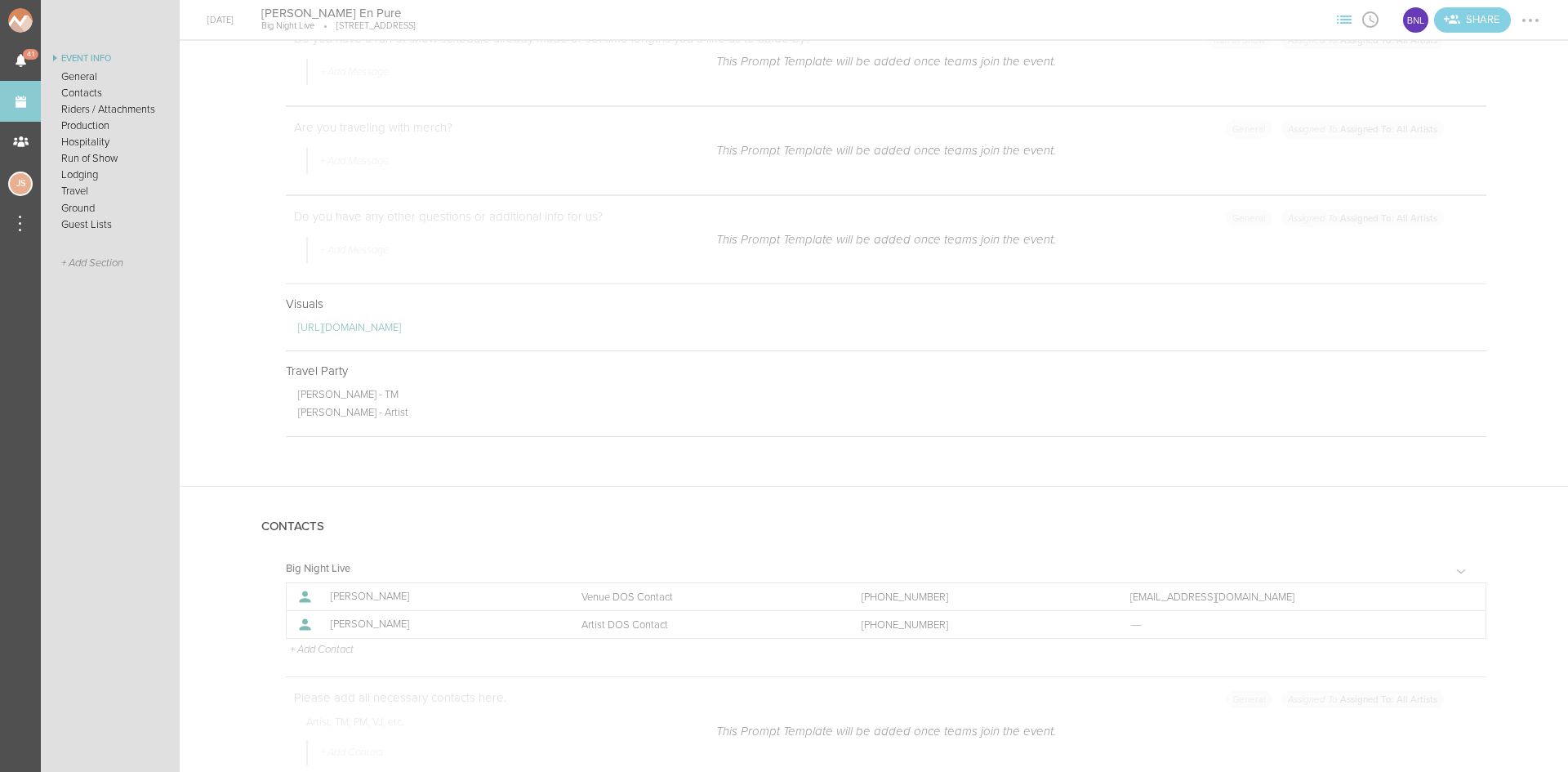
click at [1537, 15] on div at bounding box center [1531, 20] width 26 height 26
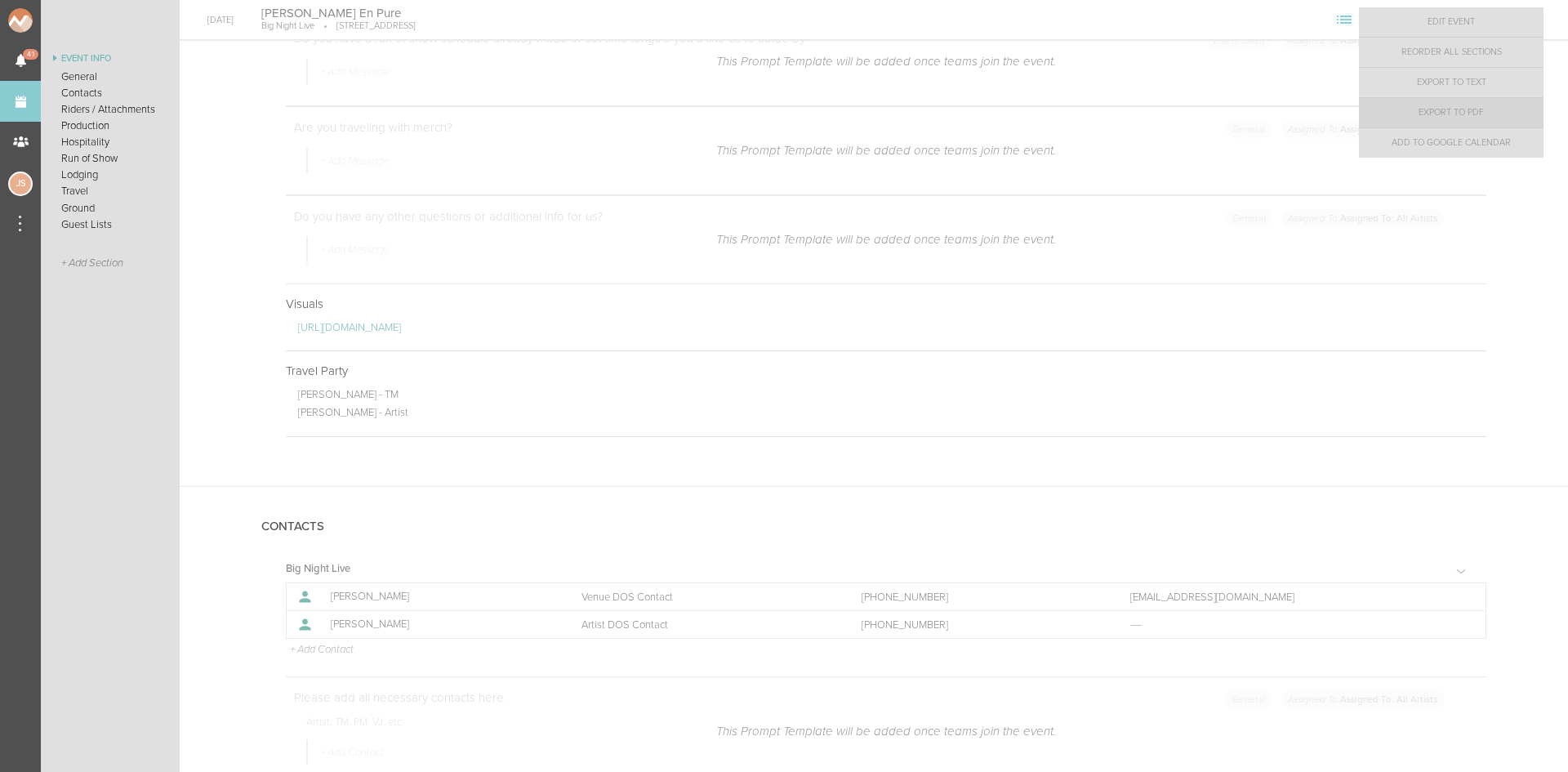
click at [1512, 116] on link "Export to PDF" at bounding box center [1451, 112] width 185 height 29
